Goal: Transaction & Acquisition: Purchase product/service

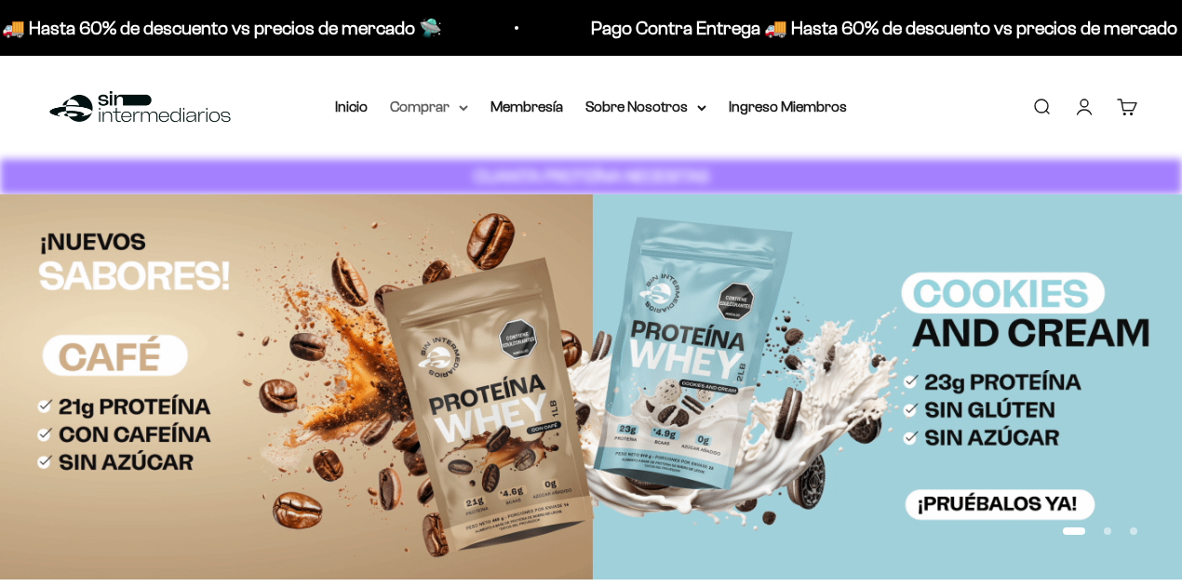
click at [458, 116] on summary "Comprar" at bounding box center [429, 107] width 78 height 24
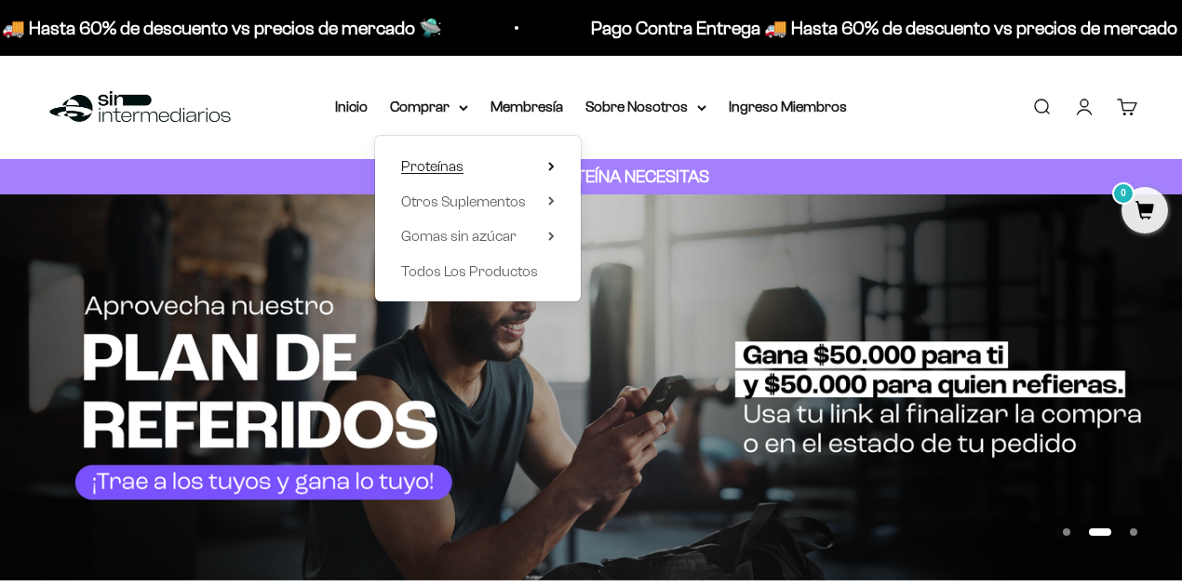
click at [521, 160] on summary "Proteínas" at bounding box center [478, 166] width 154 height 24
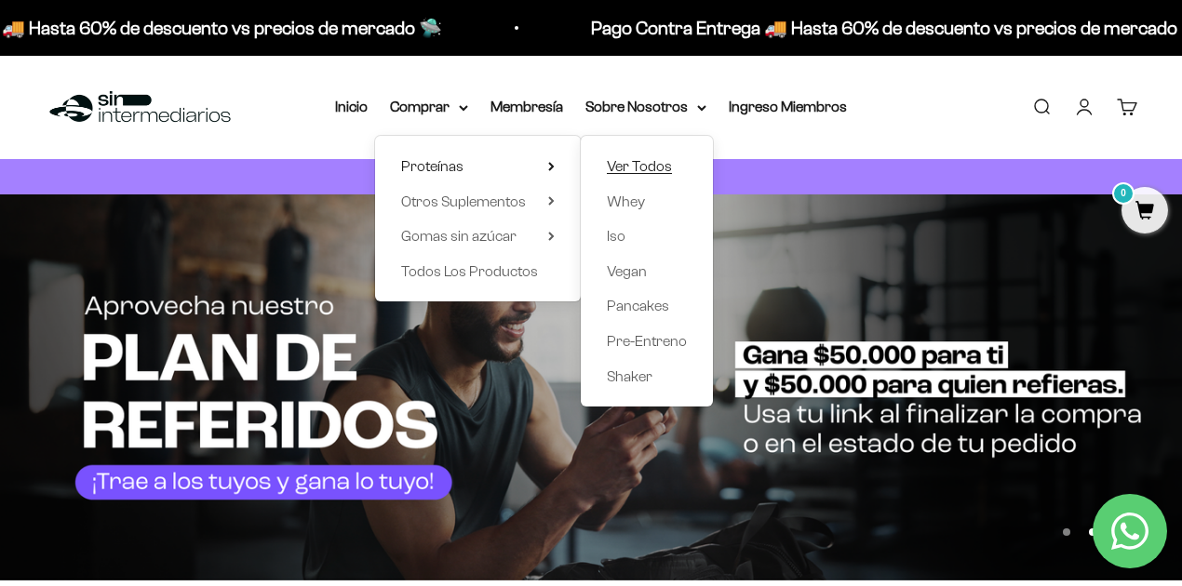
click at [622, 169] on span "Ver Todos" at bounding box center [639, 166] width 65 height 16
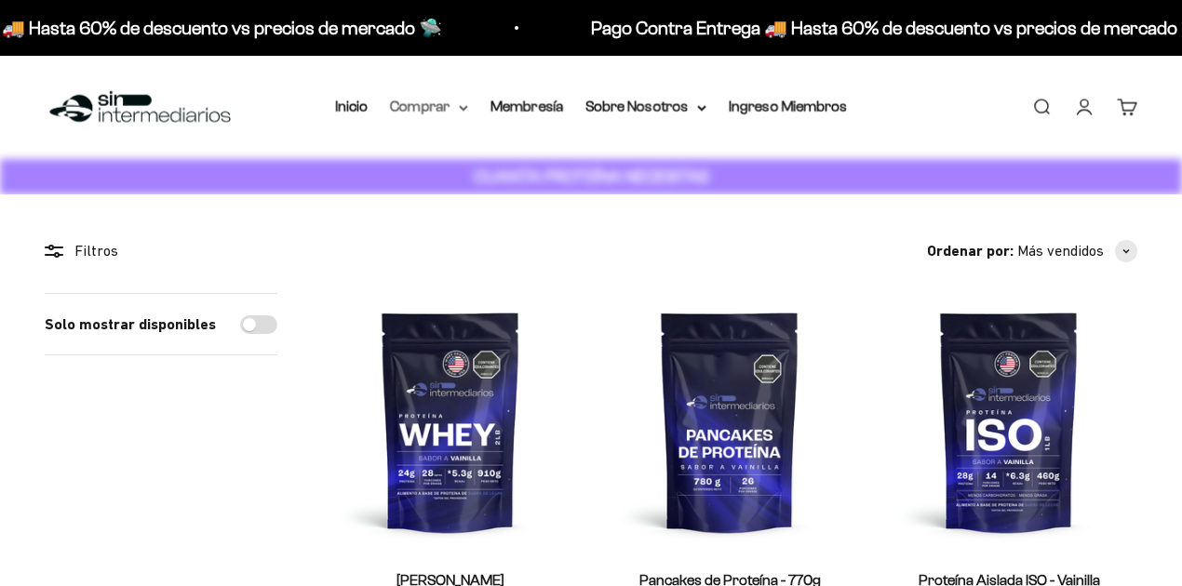
click at [455, 114] on summary "Comprar" at bounding box center [429, 107] width 78 height 24
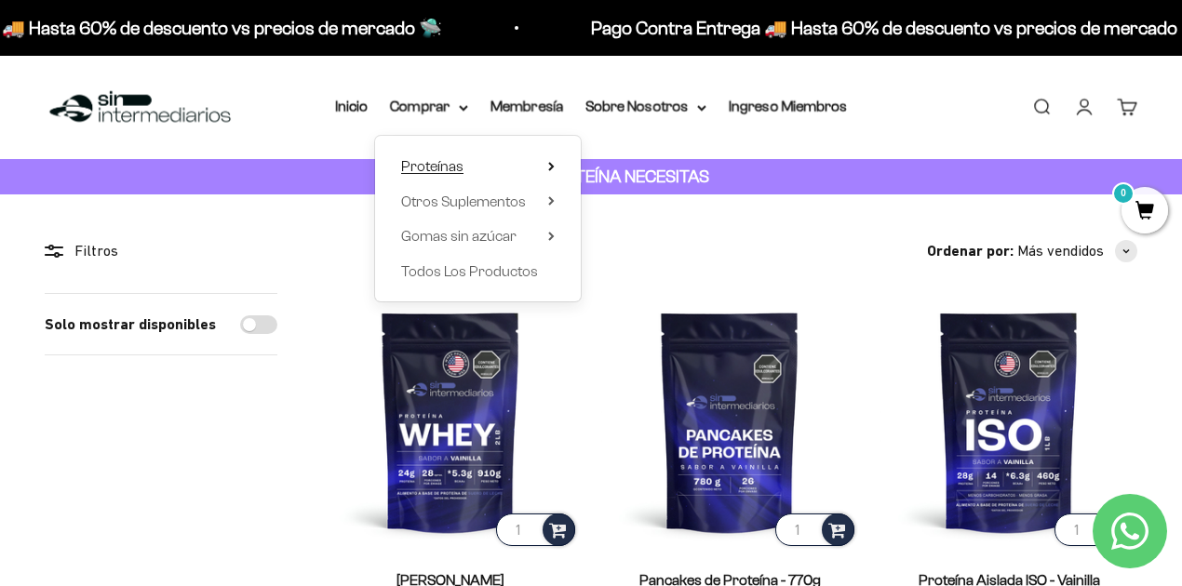
click at [533, 166] on summary "Proteínas" at bounding box center [478, 166] width 154 height 24
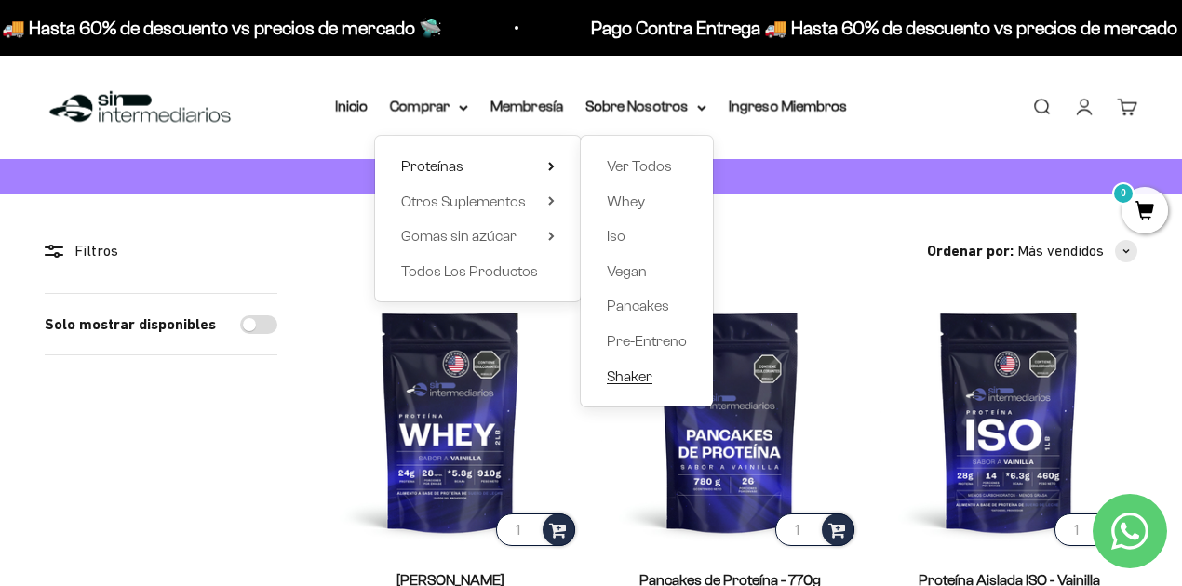
click at [623, 367] on span "Shaker" at bounding box center [630, 377] width 46 height 24
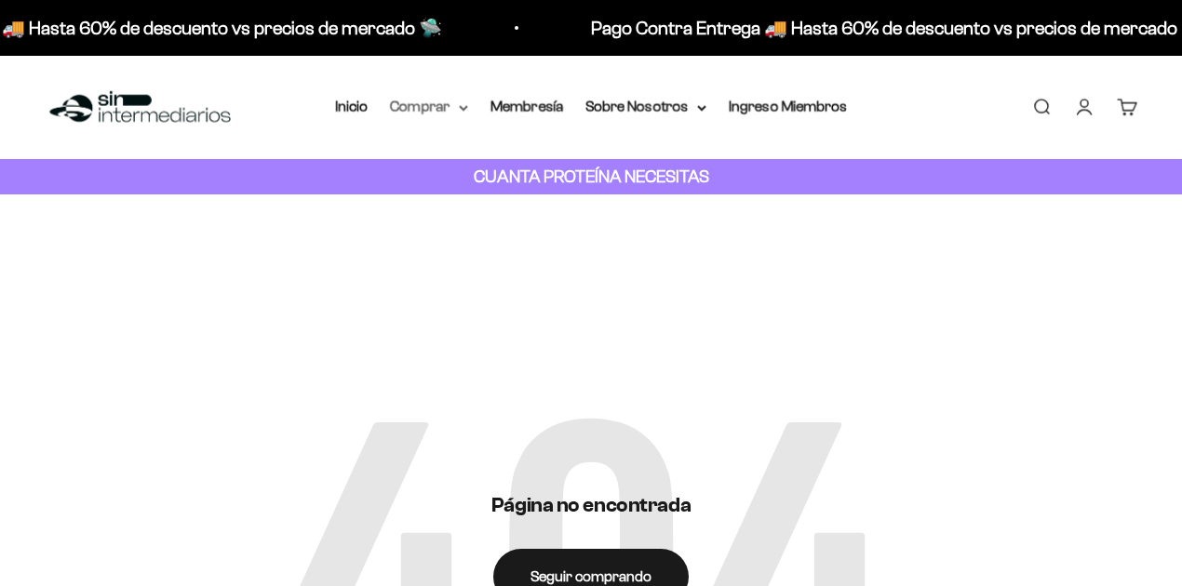
click at [447, 103] on summary "Comprar" at bounding box center [429, 107] width 78 height 24
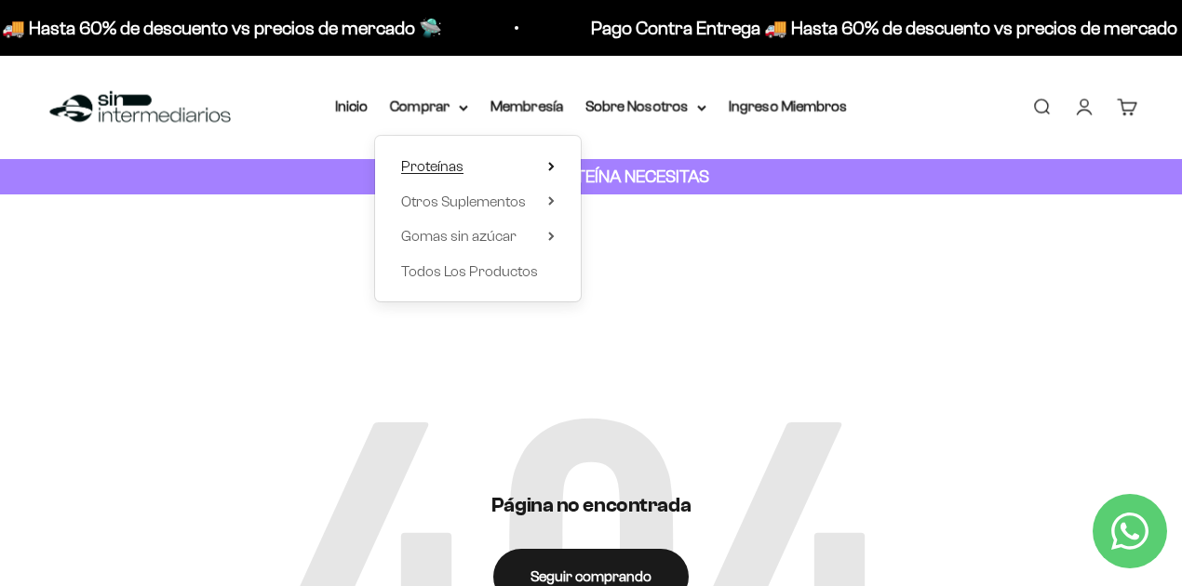
click at [506, 168] on summary "Proteínas" at bounding box center [478, 166] width 154 height 24
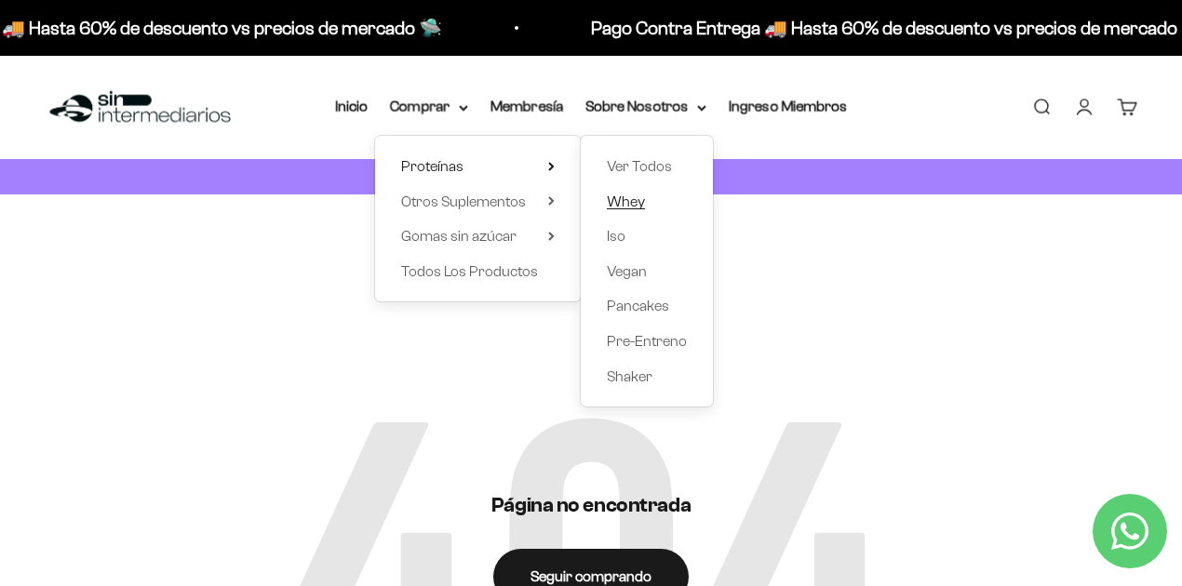
click at [632, 204] on span "Whey" at bounding box center [626, 202] width 38 height 16
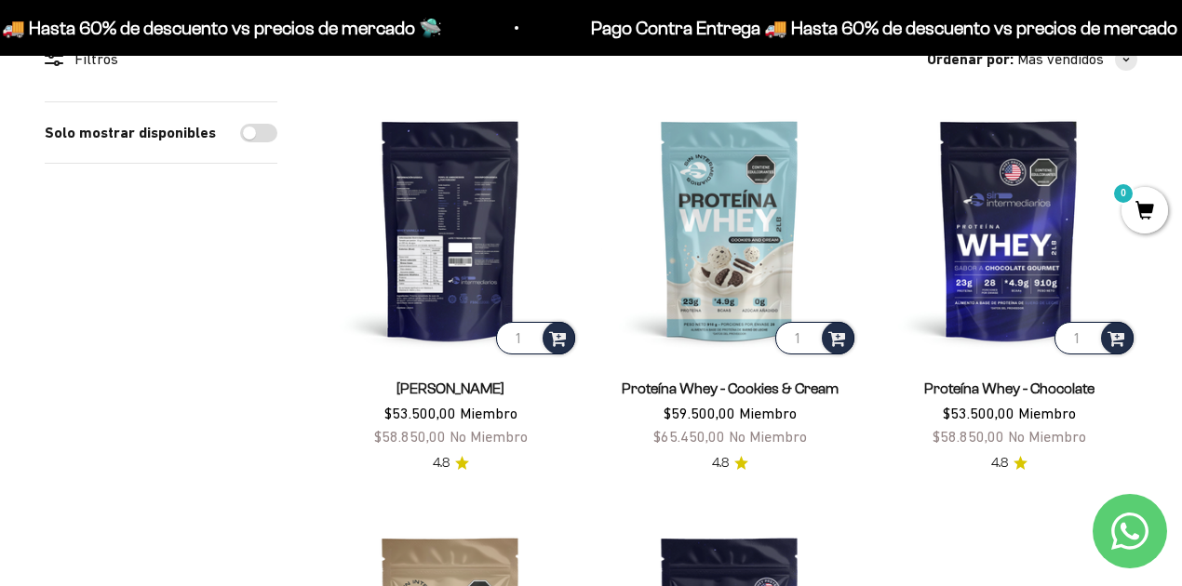
scroll to position [194, 0]
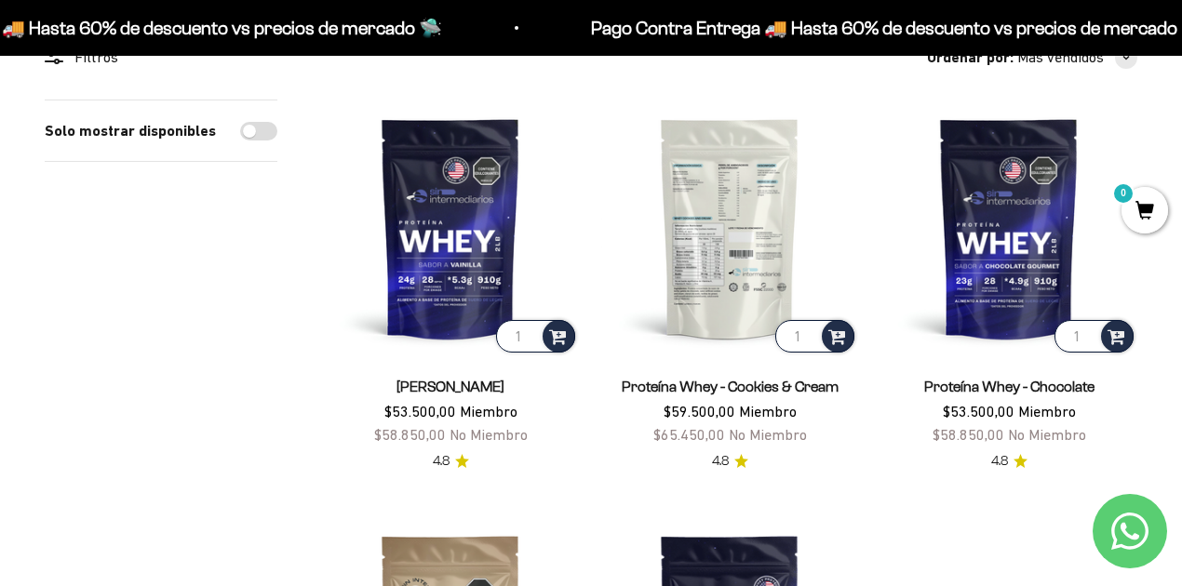
click at [716, 218] on img at bounding box center [729, 228] width 257 height 257
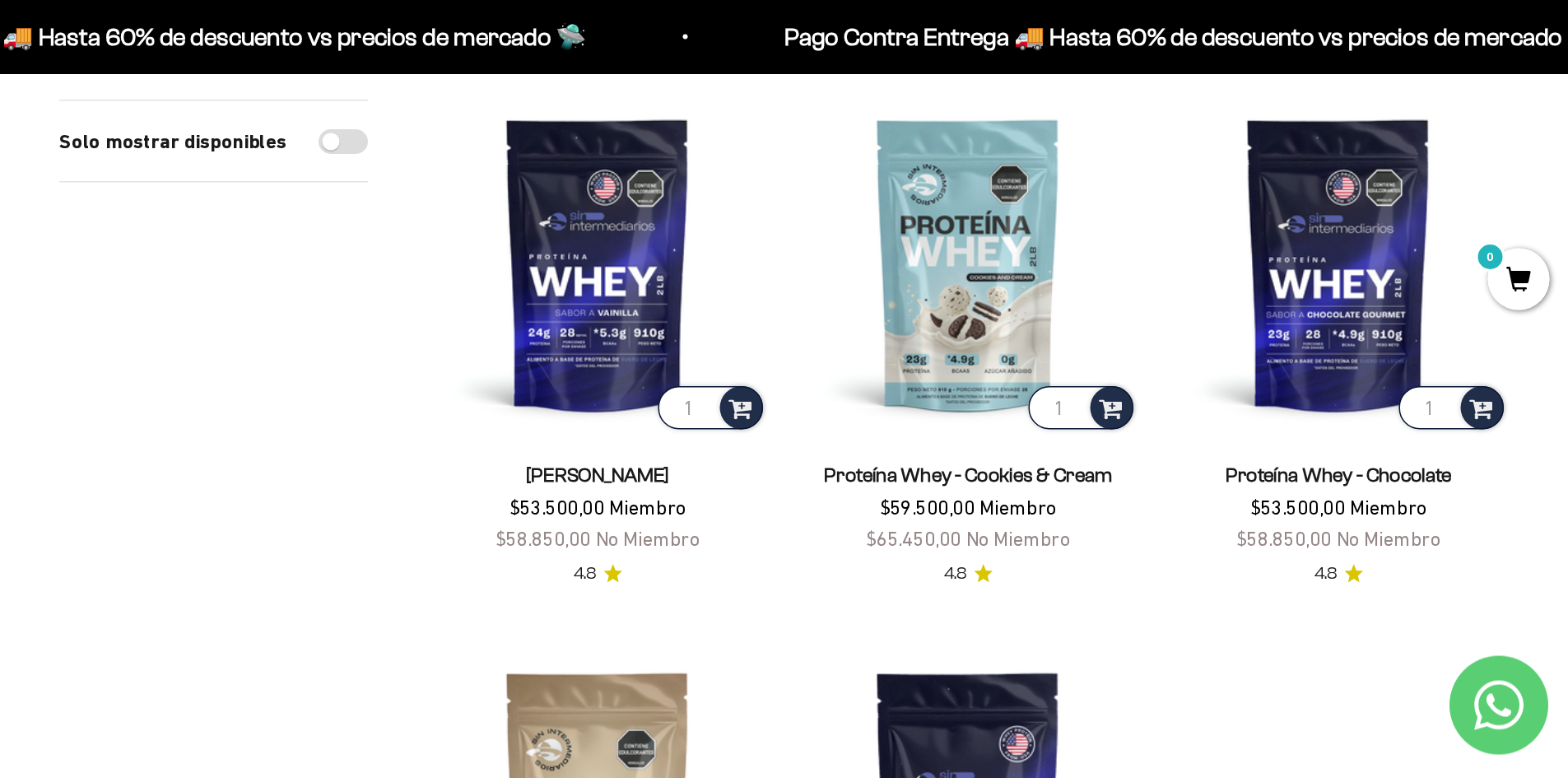
scroll to position [196, 0]
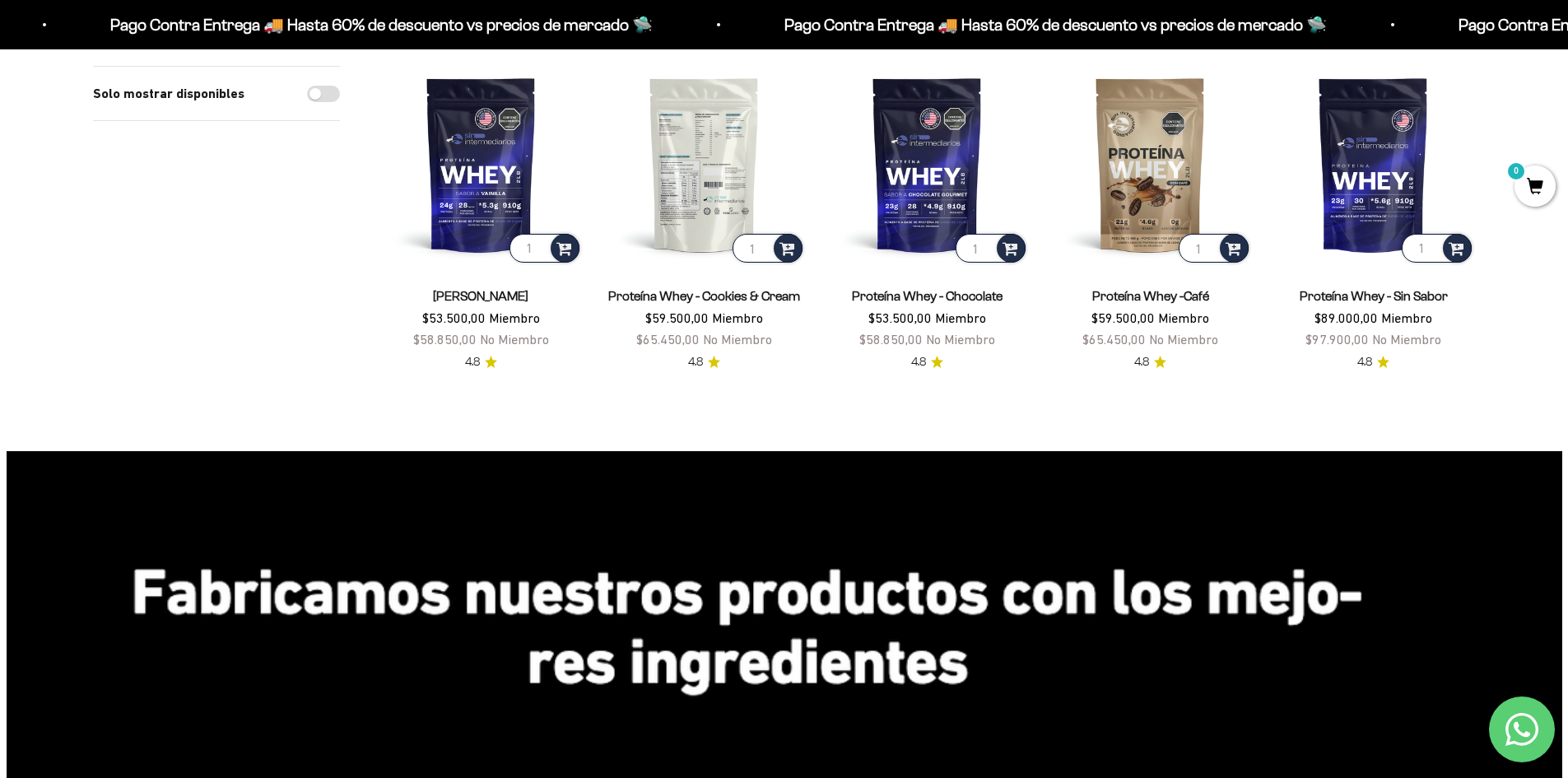
click at [719, 196] on img at bounding box center [704, 165] width 204 height 204
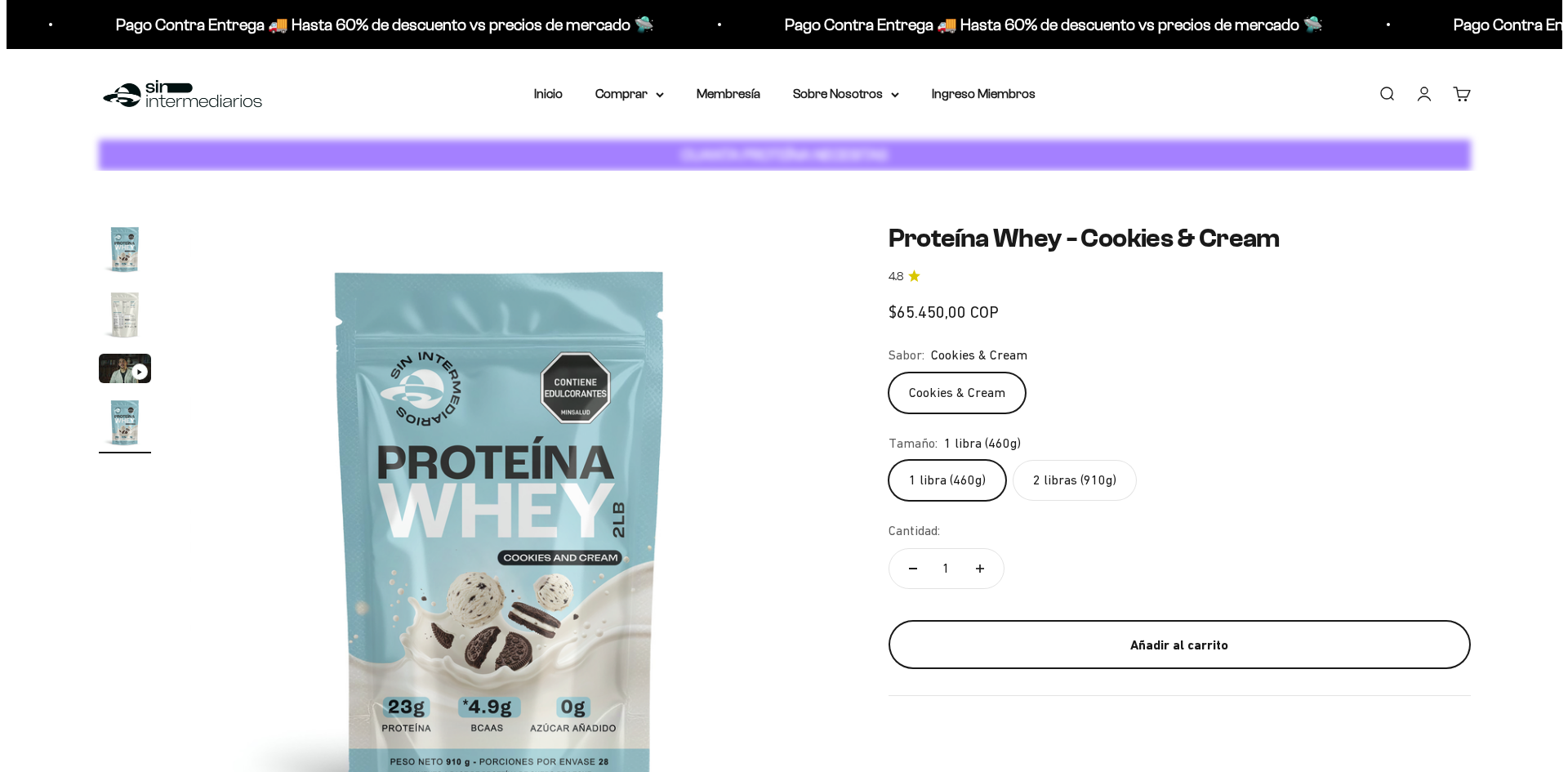
scroll to position [0, 1919]
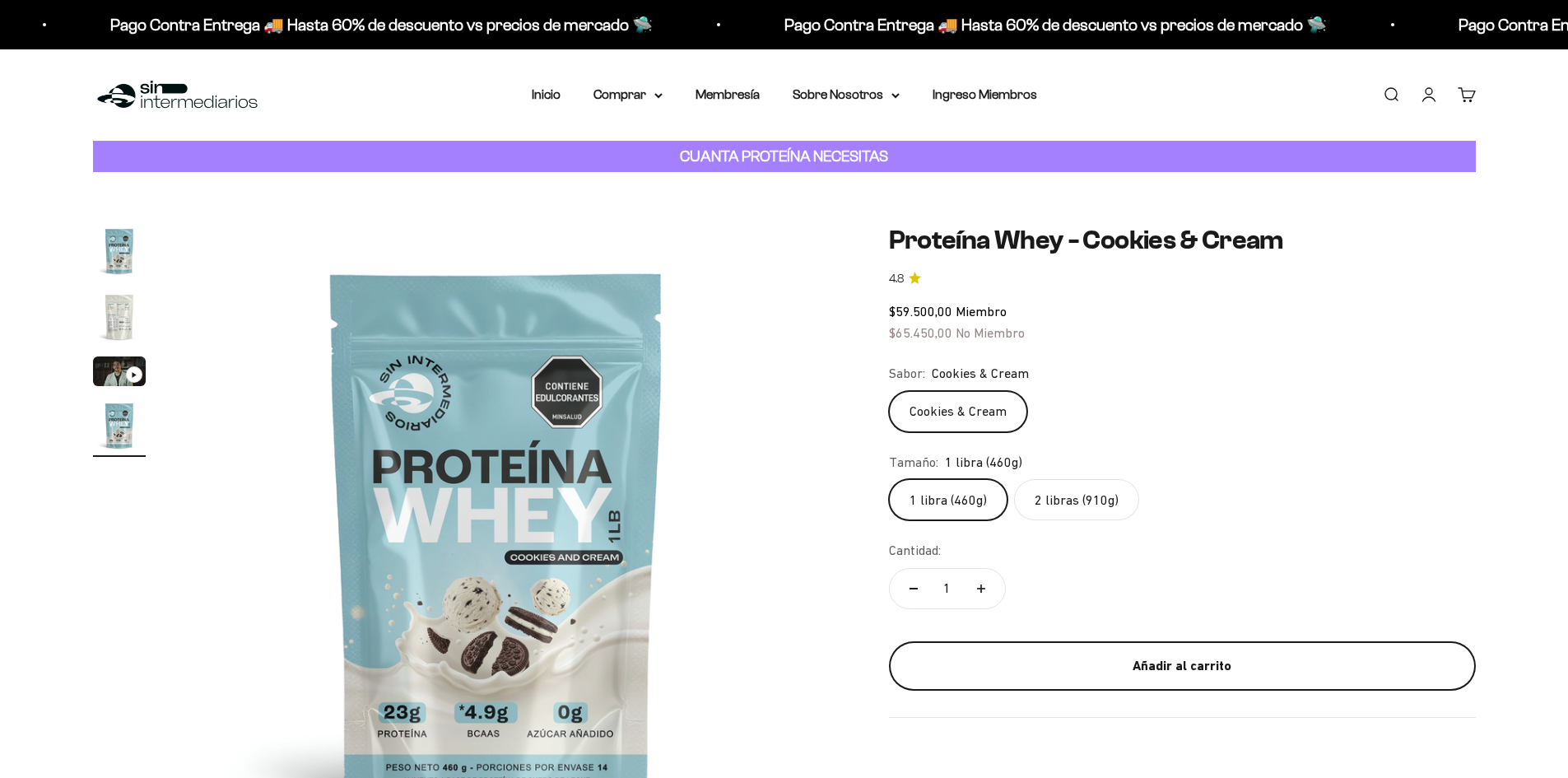
click at [1060, 676] on div "Añadir al carrito" at bounding box center [1182, 666] width 521 height 21
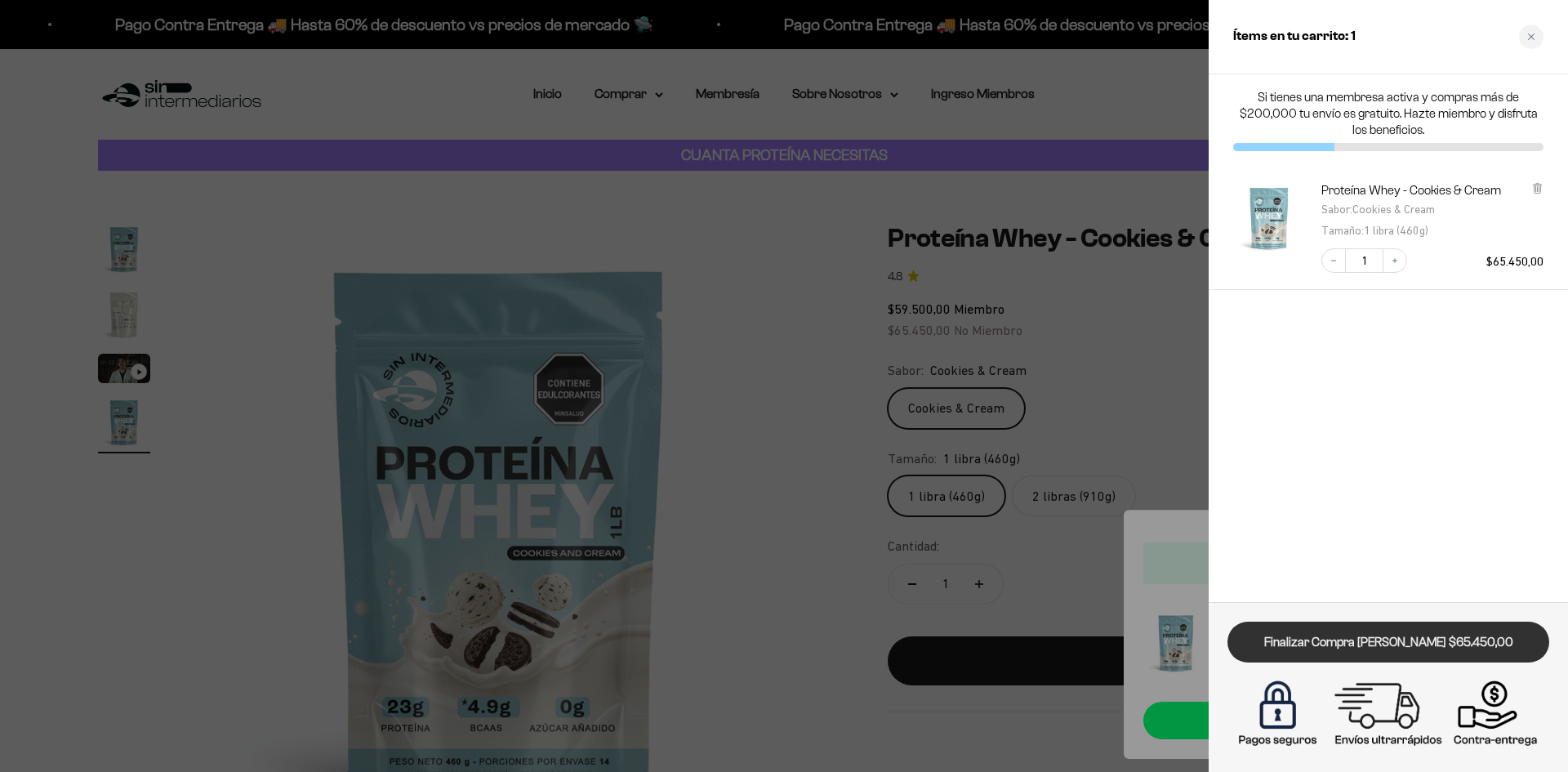
scroll to position [0, 0]
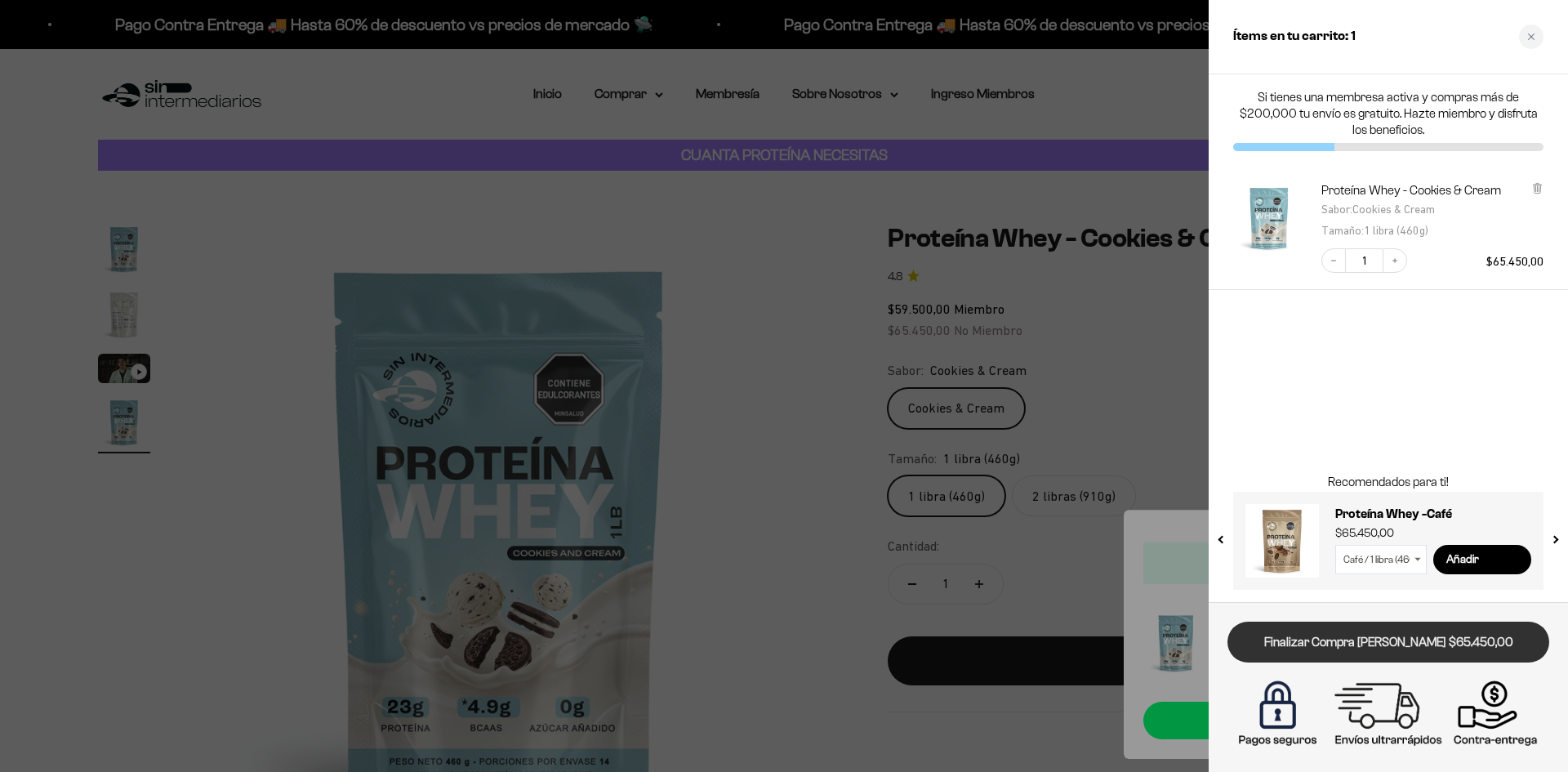
click at [1367, 645] on link "Finalizar Compra [PERSON_NAME] $65.450,00" at bounding box center [1388, 642] width 322 height 41
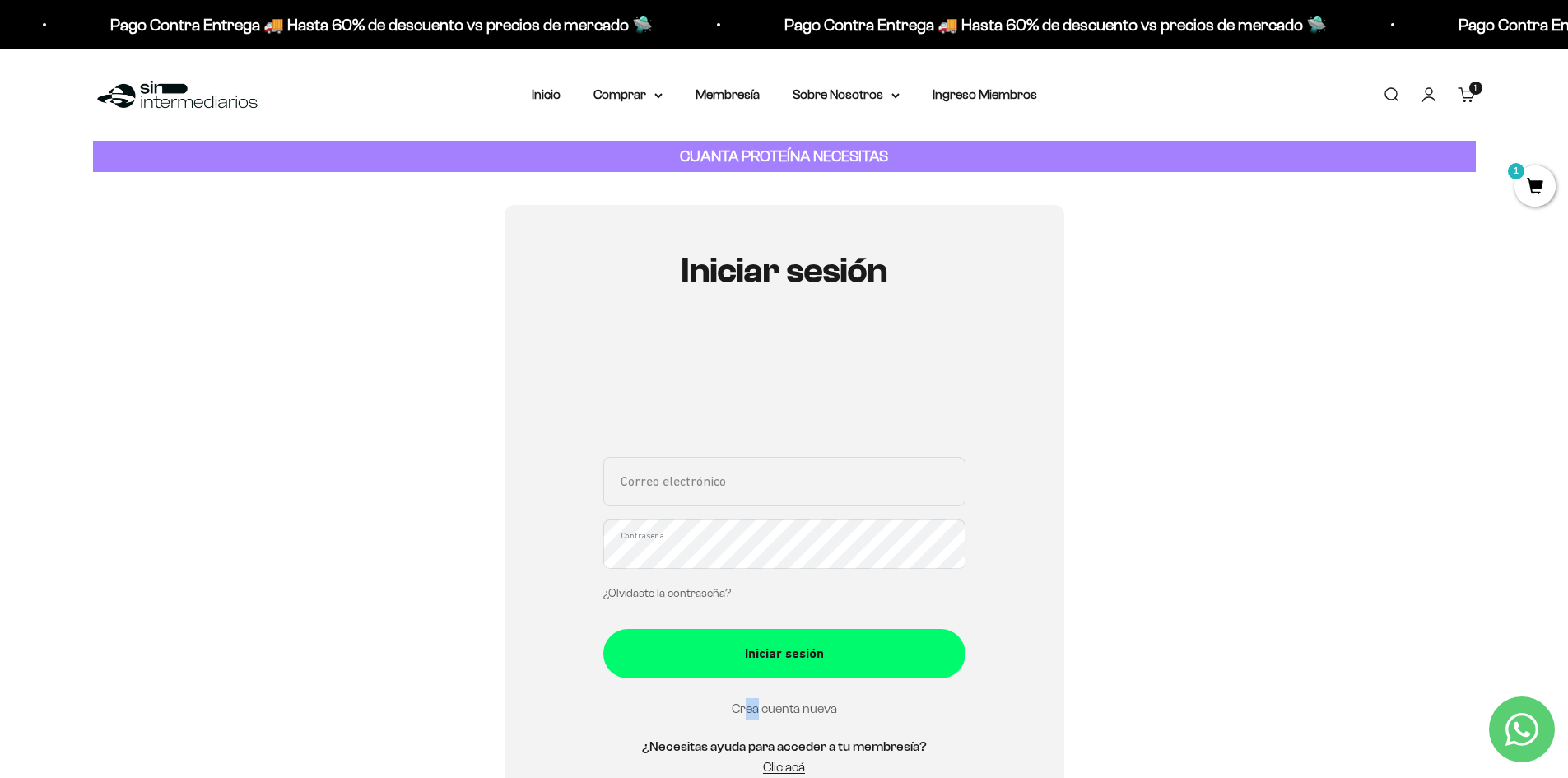
drag, startPoint x: 758, startPoint y: 716, endPoint x: 748, endPoint y: 711, distance: 11.2
click at [748, 711] on div "Crea cuenta nueva" at bounding box center [784, 709] width 362 height 21
click at [748, 711] on link "Crea cuenta nueva" at bounding box center [784, 709] width 105 height 14
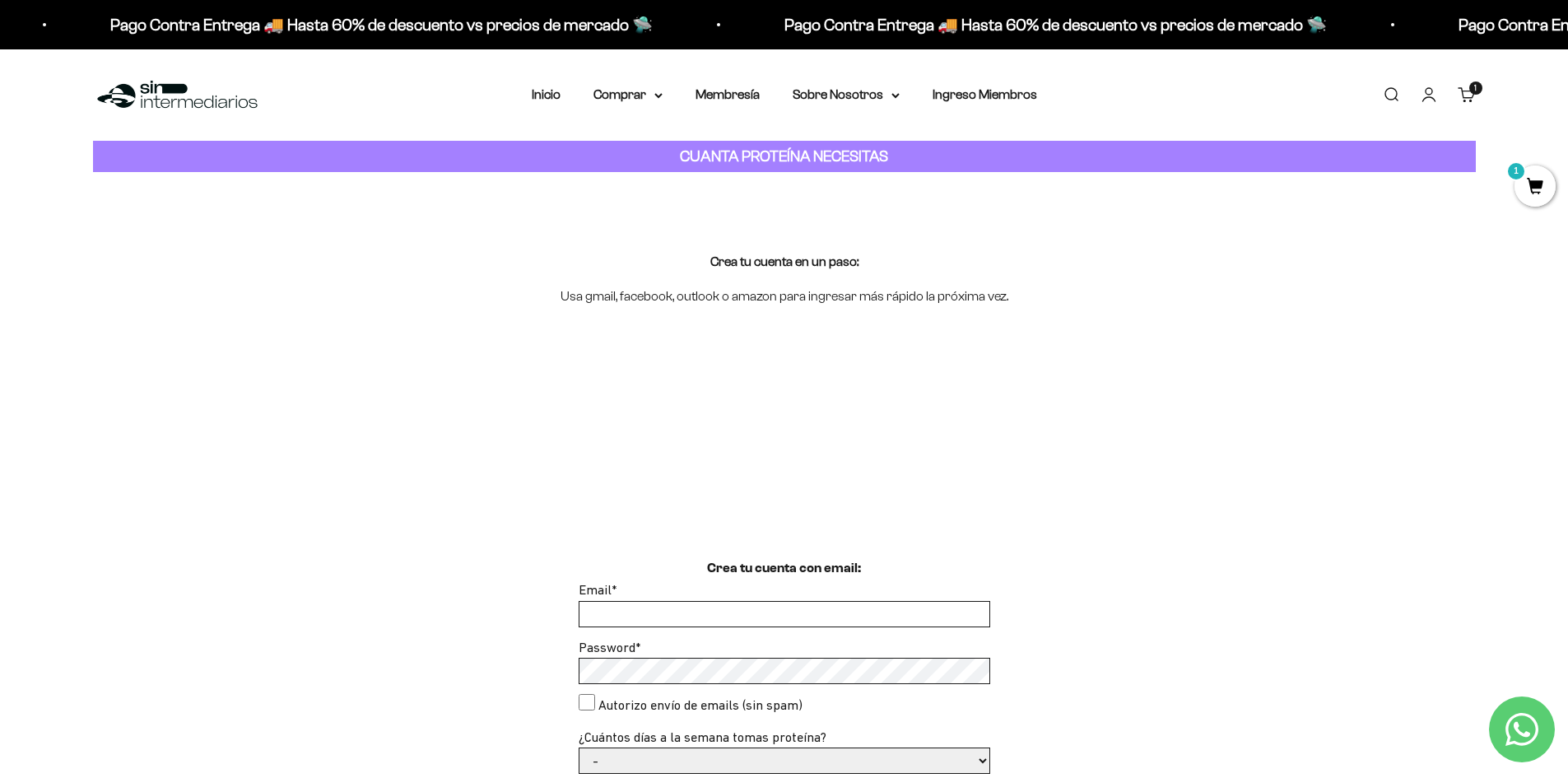
click at [703, 626] on input "Email *" at bounding box center [784, 614] width 410 height 25
paste input "ramonaflow101@gmail.com"
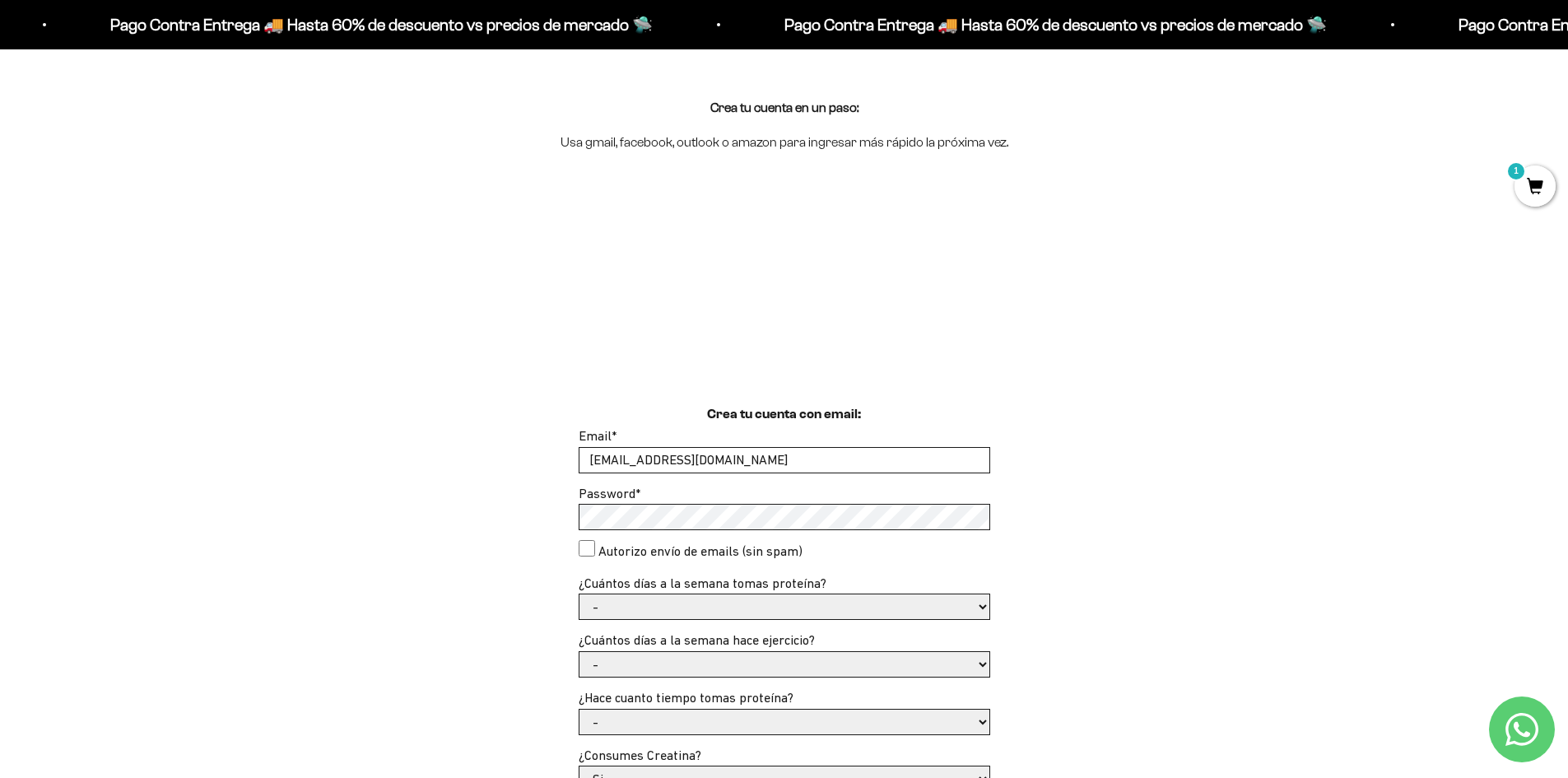
type input "ramonaflow101@gmail.com"
click at [692, 610] on select "- 1 o 2 3 a 5 6 o 7" at bounding box center [784, 605] width 410 height 25
select select "3 a 5"
click at [580, 593] on select "- 1 o 2 3 a 5 6 o 7" at bounding box center [784, 605] width 410 height 25
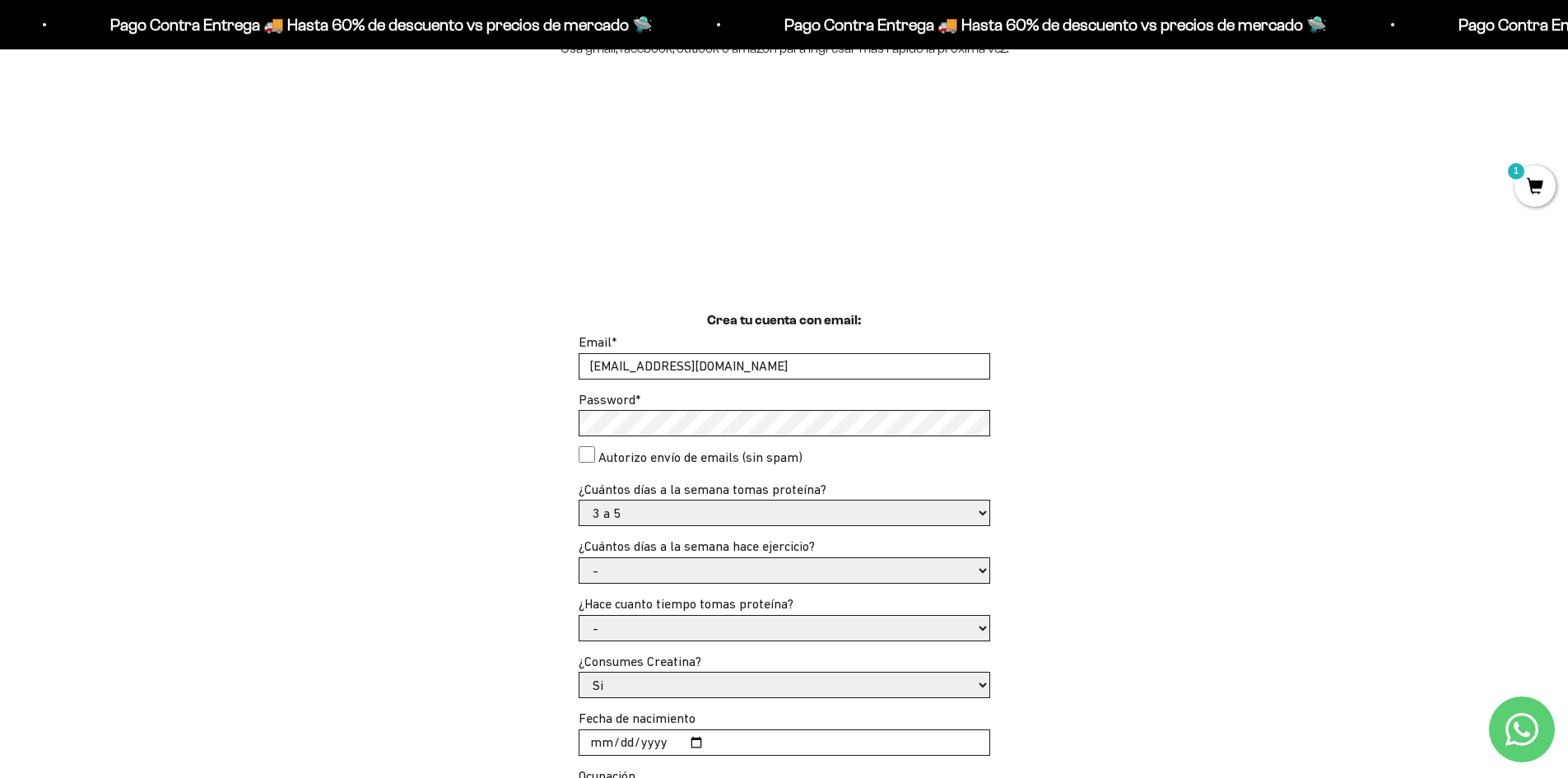
scroll to position [249, 0]
click at [666, 576] on select "- No hago 1 a 2 días 3 a 5 días 6 o 7 días" at bounding box center [784, 570] width 410 height 25
select select "3 a 5 días"
click at [580, 558] on select "- No hago 1 a 2 días 3 a 5 días 6 o 7 días" at bounding box center [784, 570] width 410 height 25
click at [703, 620] on select "- Apenas estoy empezando Menos de 6 meses Más de 6 meses Hace más de un año" at bounding box center [784, 628] width 410 height 25
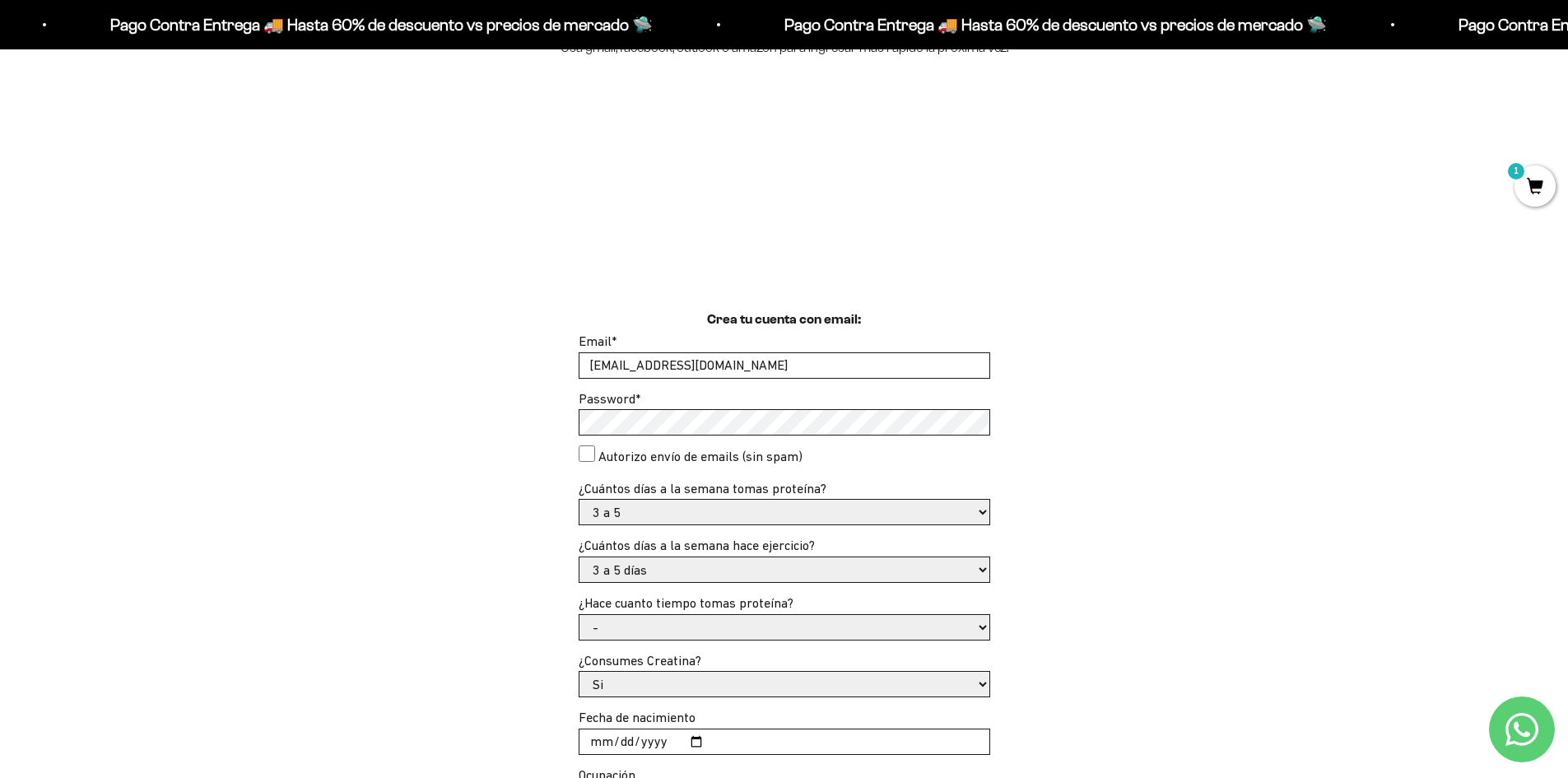
select select "Más de 6 meses"
click at [580, 615] on select "- Apenas estoy empezando Menos de 6 meses Más de 6 meses Hace más de un año" at bounding box center [784, 628] width 410 height 25
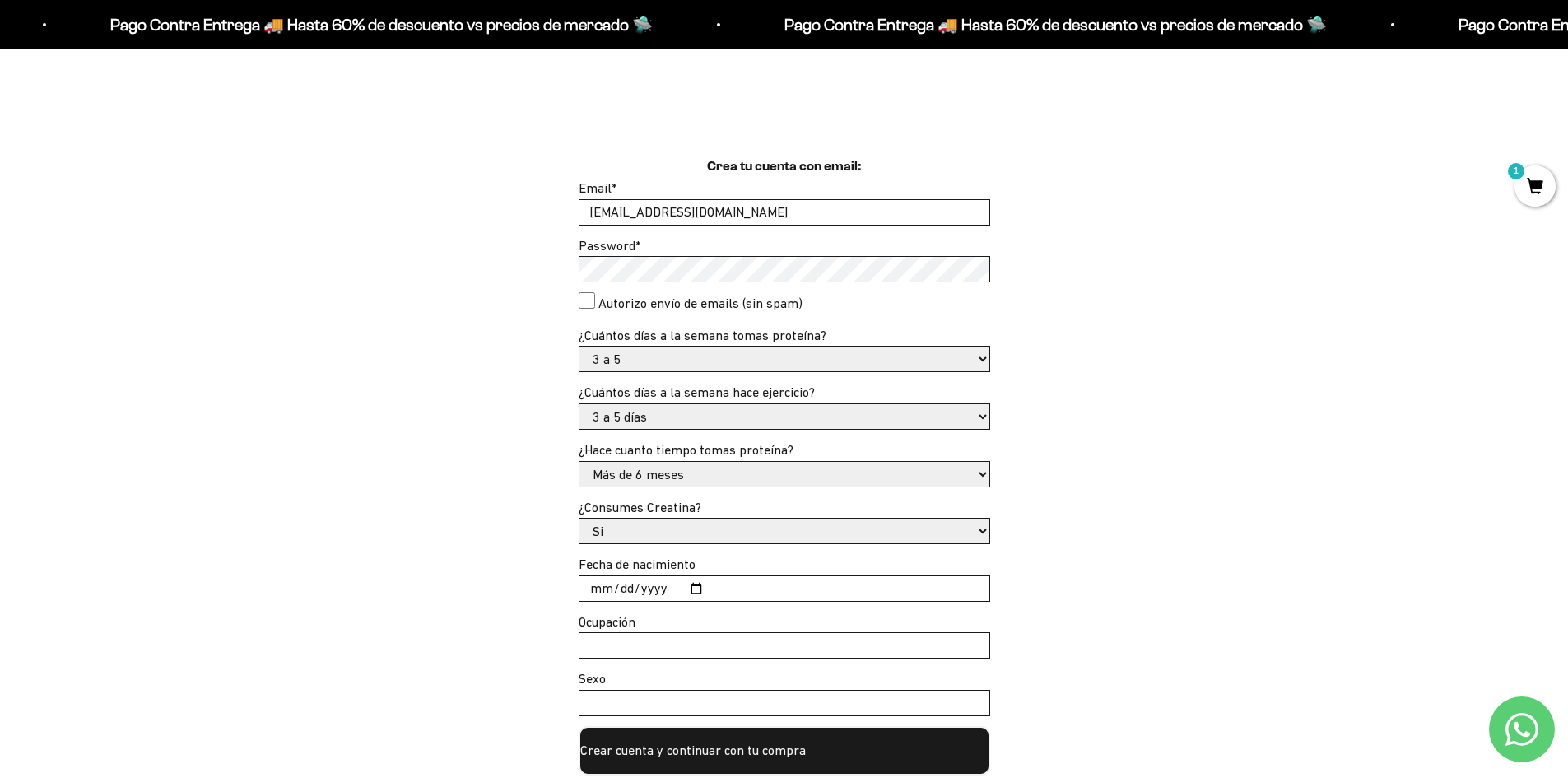
scroll to position [406, 0]
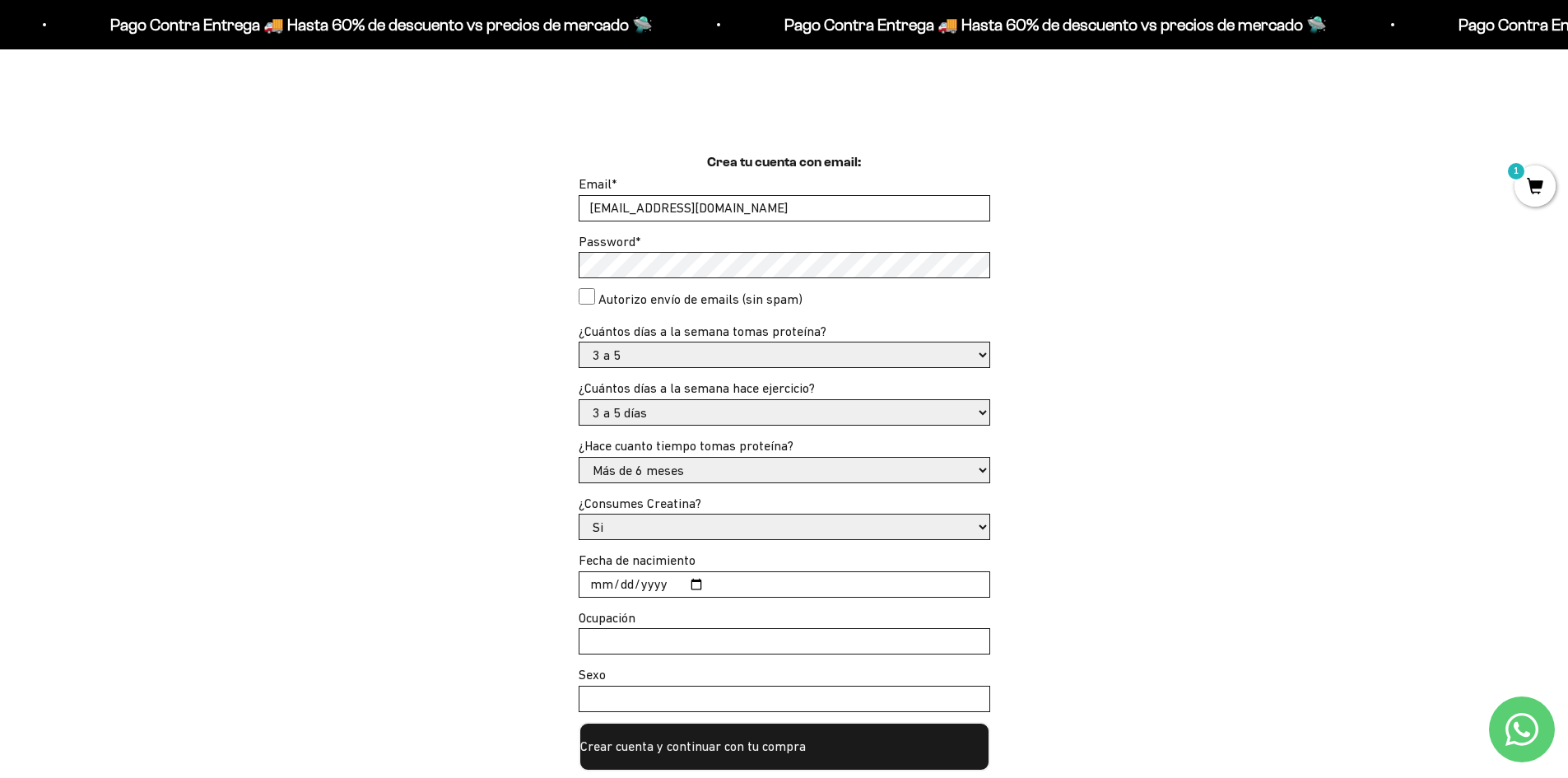
click at [747, 741] on button "Crear cuenta y continuar con tu compra" at bounding box center [784, 747] width 411 height 50
